Goal: Task Accomplishment & Management: Manage account settings

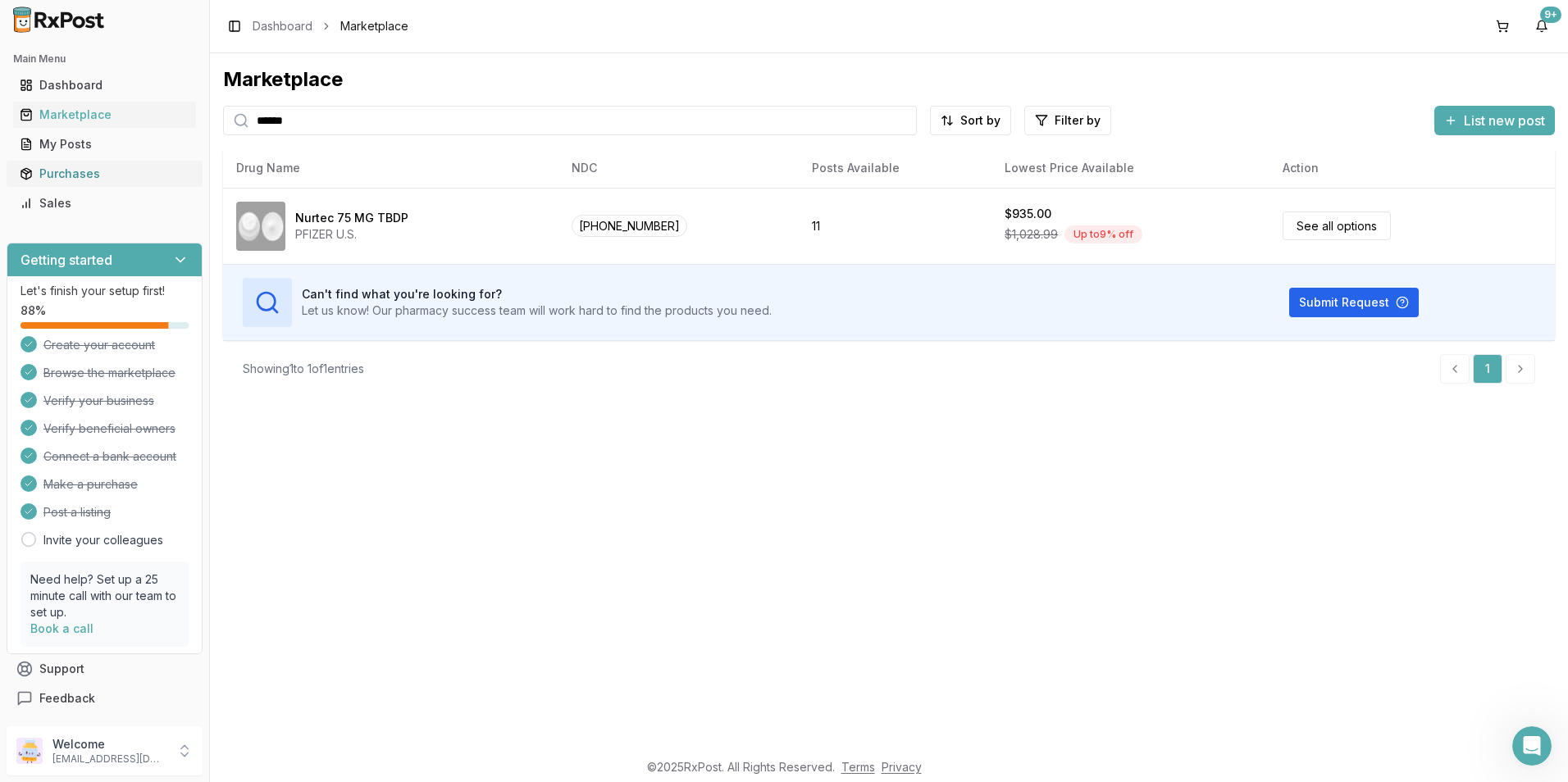
click at [63, 171] on div "Purchases" at bounding box center [104, 173] width 170 height 16
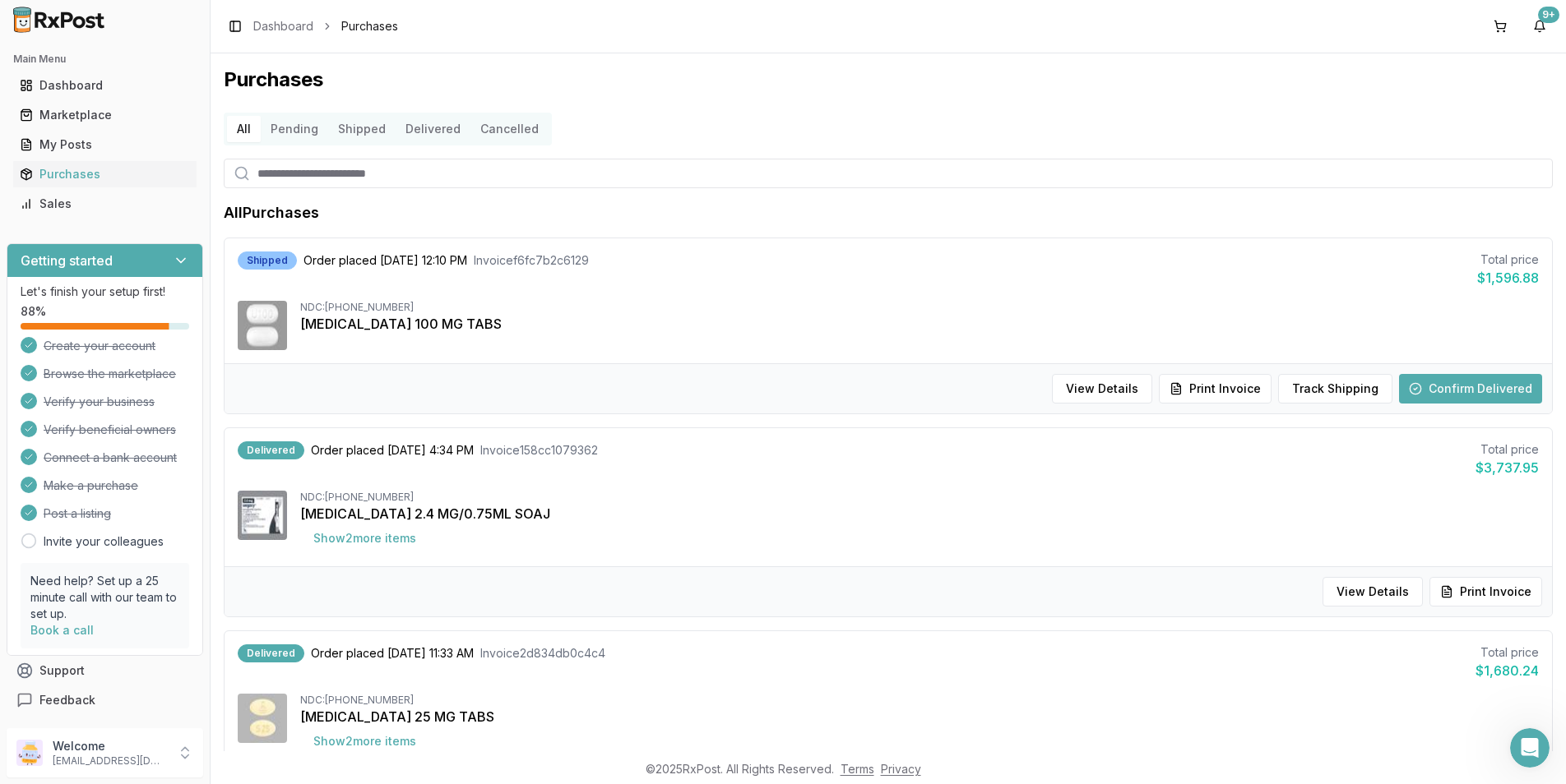
click at [1452, 385] on button "Confirm Delivered" at bounding box center [1470, 388] width 143 height 30
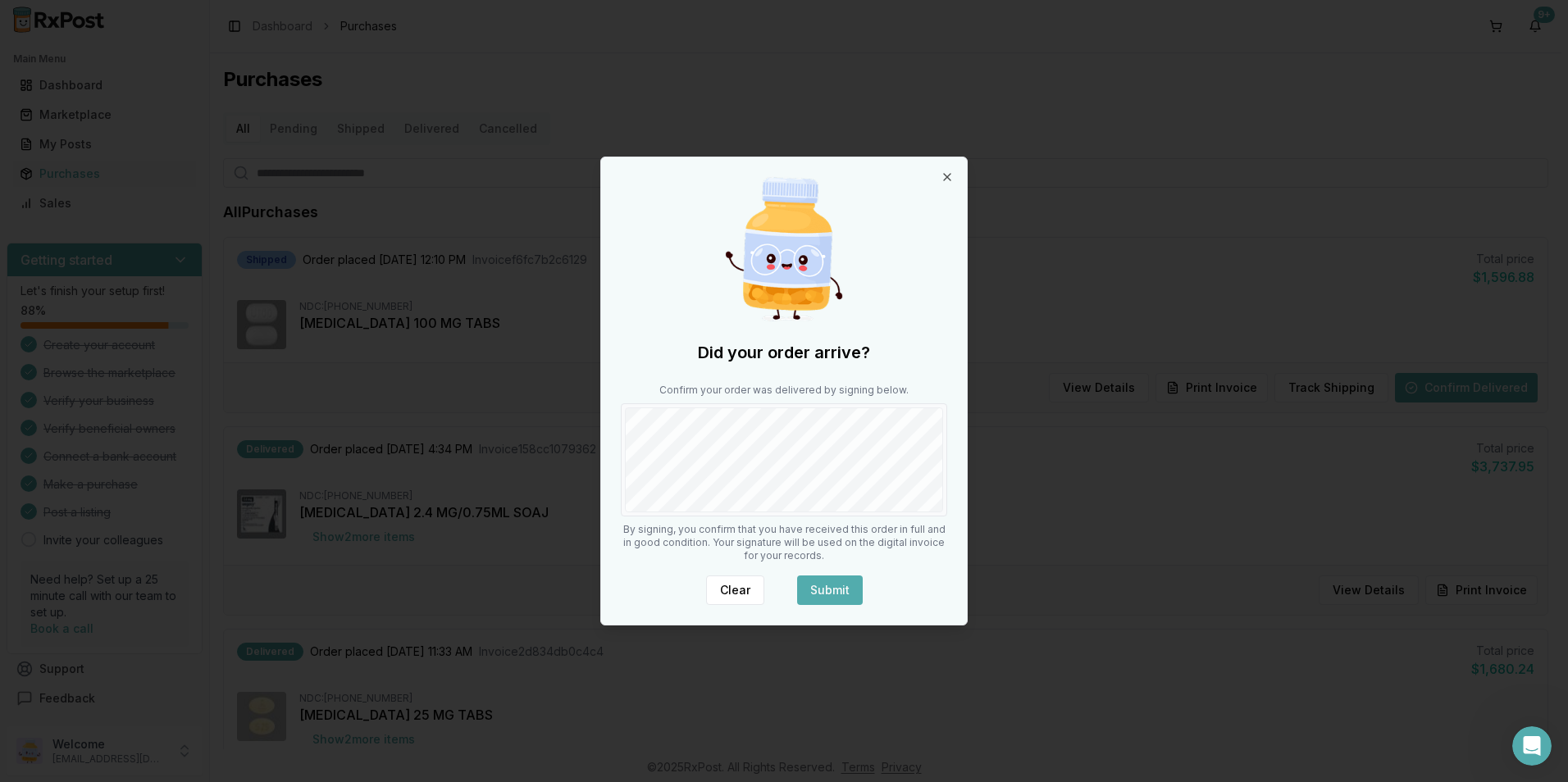
click at [831, 588] on button "Submit" at bounding box center [830, 590] width 66 height 30
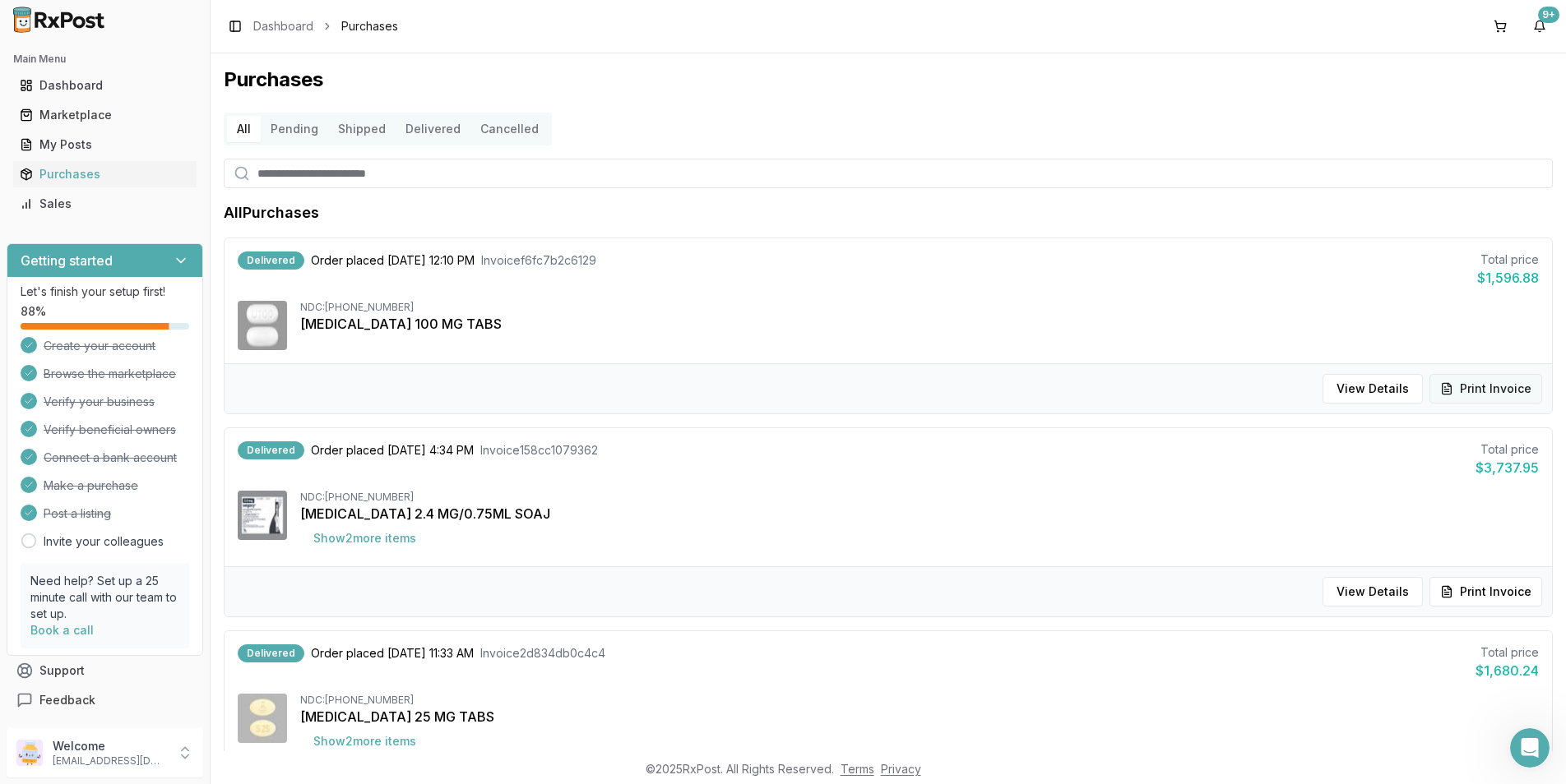
click at [1498, 385] on button "Print Invoice" at bounding box center [1485, 388] width 113 height 30
click at [73, 79] on div "Dashboard" at bounding box center [104, 85] width 170 height 16
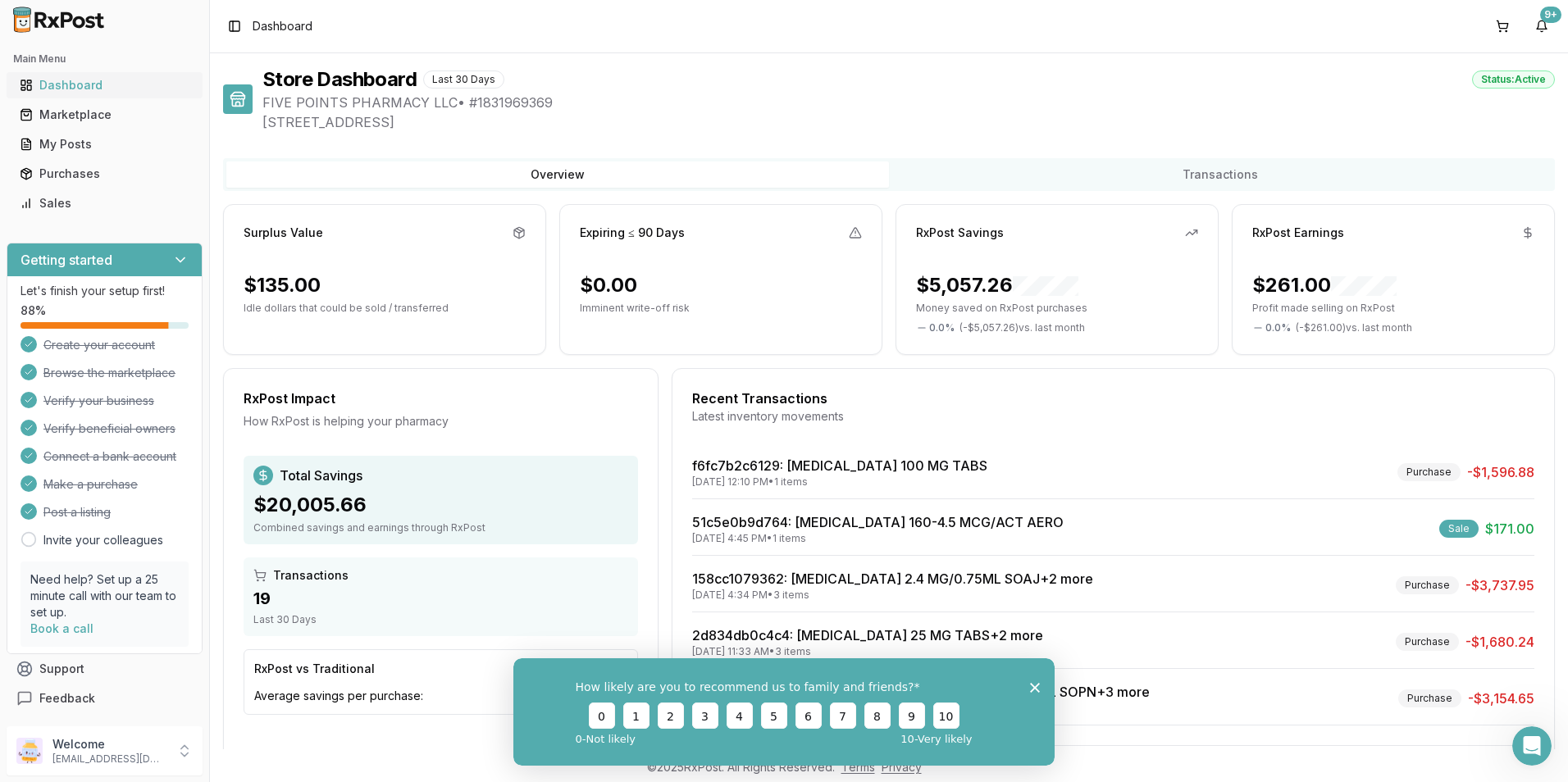
drag, startPoint x: 73, startPoint y: 89, endPoint x: 85, endPoint y: 89, distance: 12.0
click at [73, 89] on div "Dashboard" at bounding box center [104, 85] width 170 height 16
click at [35, 79] on div "Dashboard" at bounding box center [104, 85] width 170 height 16
